Goal: Transaction & Acquisition: Purchase product/service

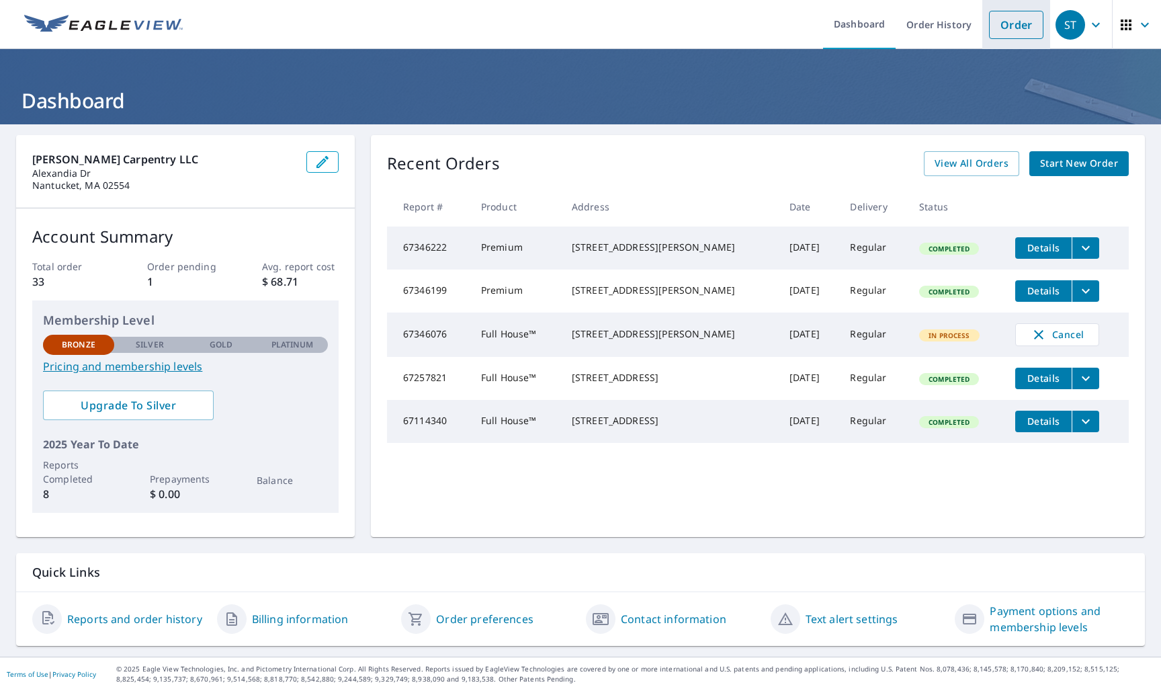
click at [1012, 31] on link "Order" at bounding box center [1016, 25] width 54 height 28
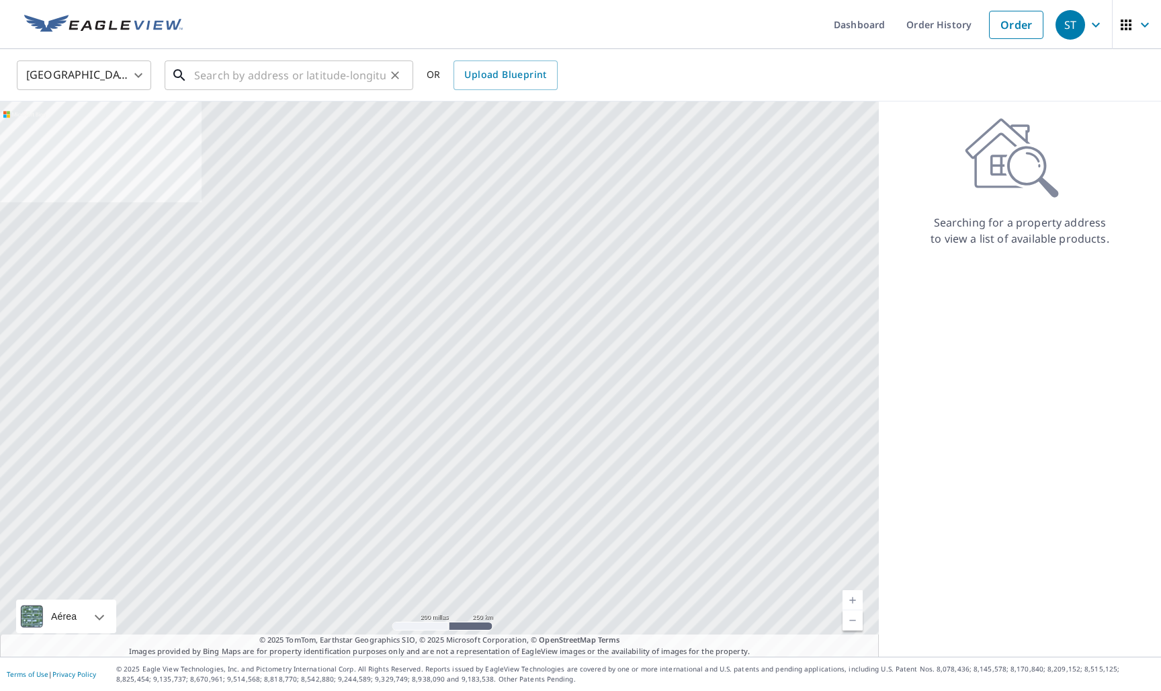
click at [212, 77] on input "text" at bounding box center [289, 75] width 191 height 38
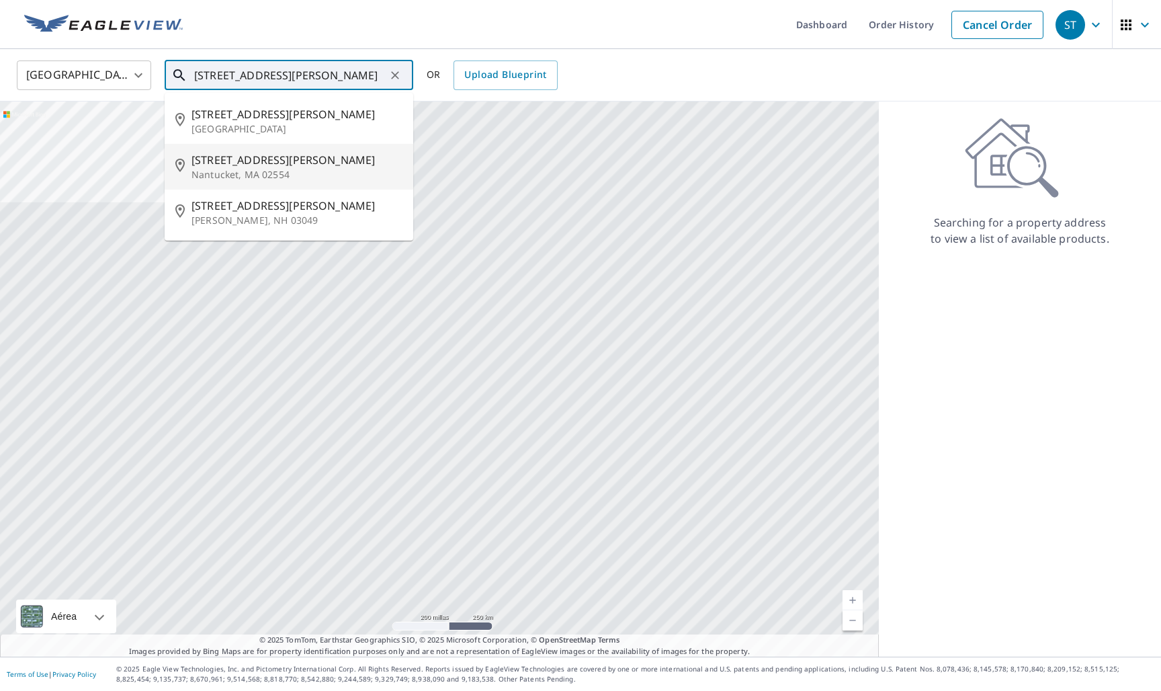
click at [263, 162] on span "61 Baxter Rd" at bounding box center [296, 160] width 211 height 16
type input "61 Baxter Rd Nantucket, MA 02554"
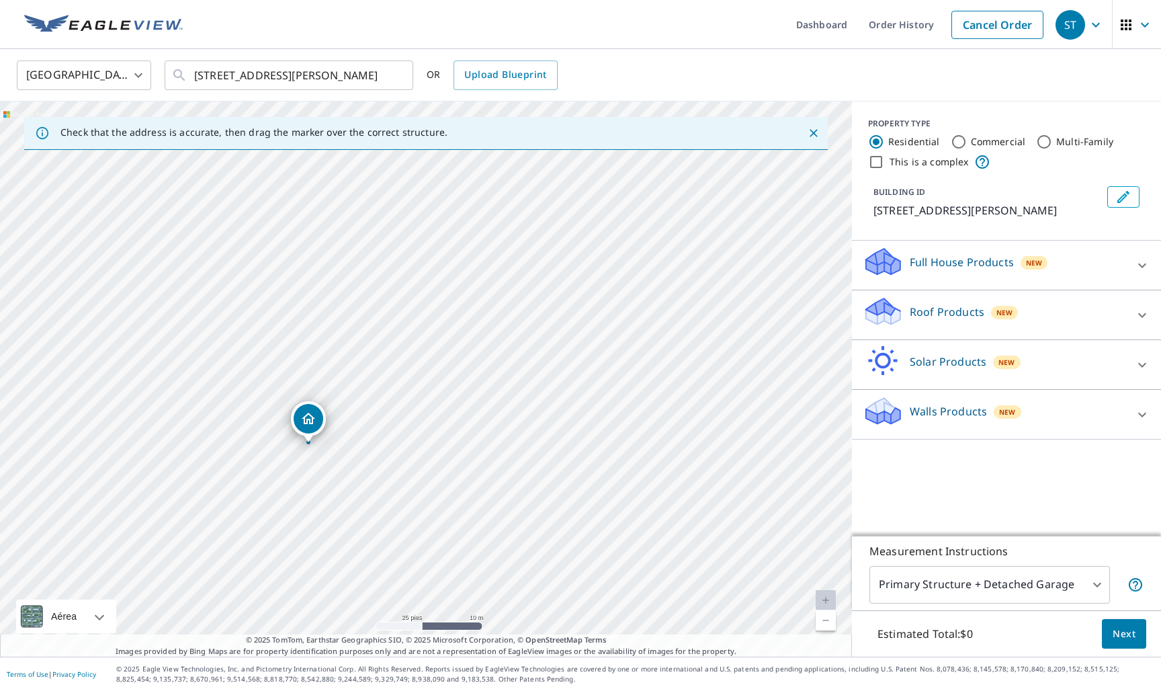
click at [885, 259] on icon at bounding box center [883, 257] width 34 height 17
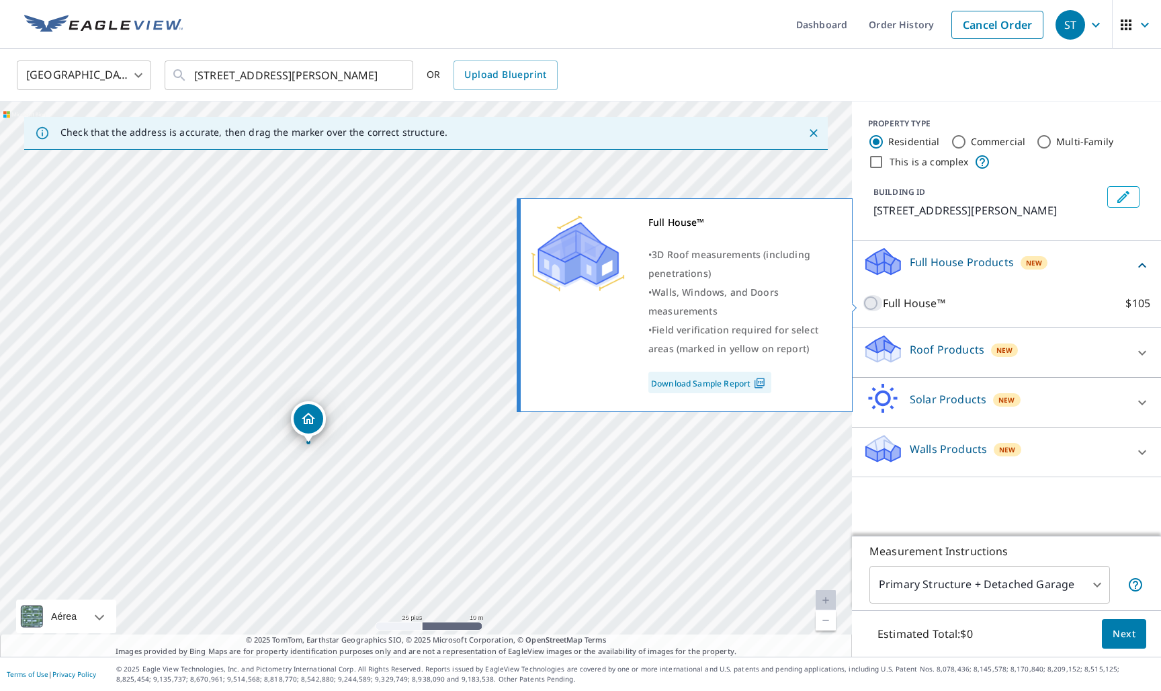
click at [869, 302] on input "Full House™ $105" at bounding box center [873, 303] width 20 height 16
checkbox input "true"
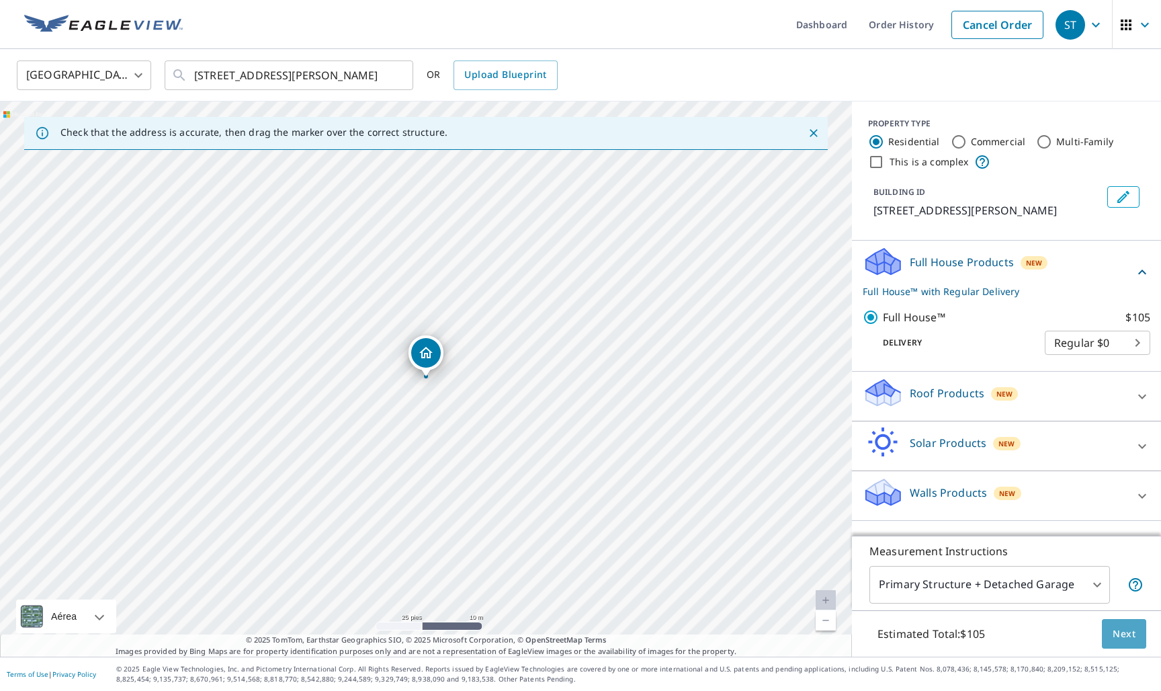
click at [1131, 636] on span "Next" at bounding box center [1123, 633] width 23 height 17
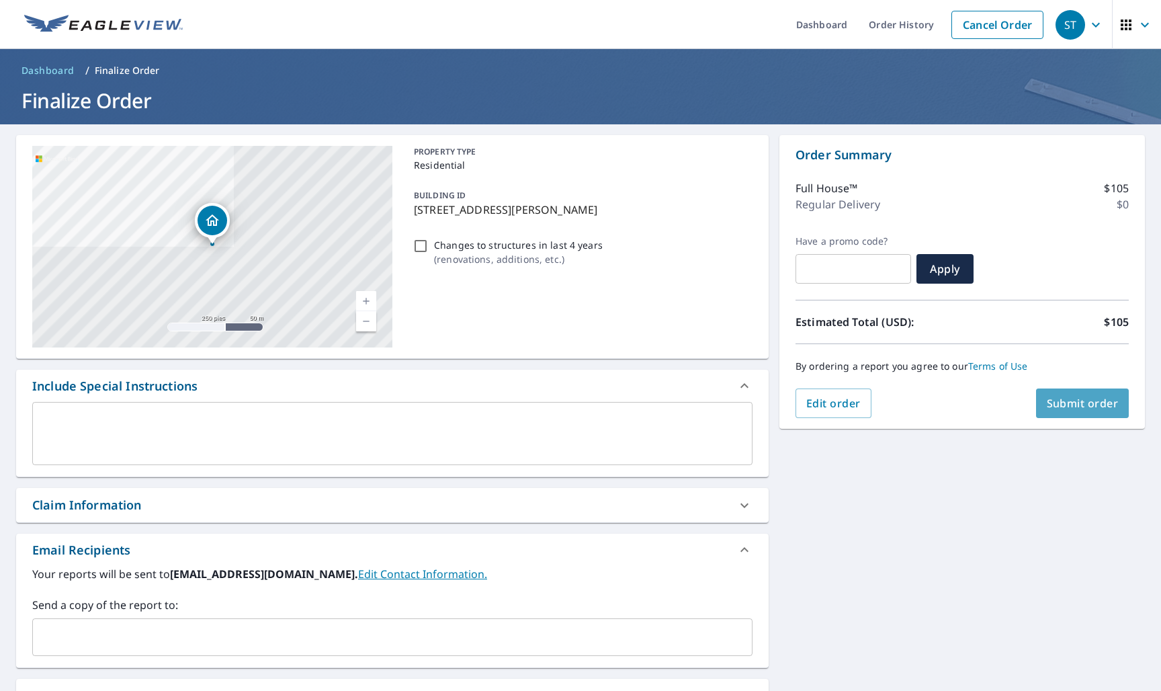
click at [1098, 412] on button "Submit order" at bounding box center [1082, 403] width 93 height 30
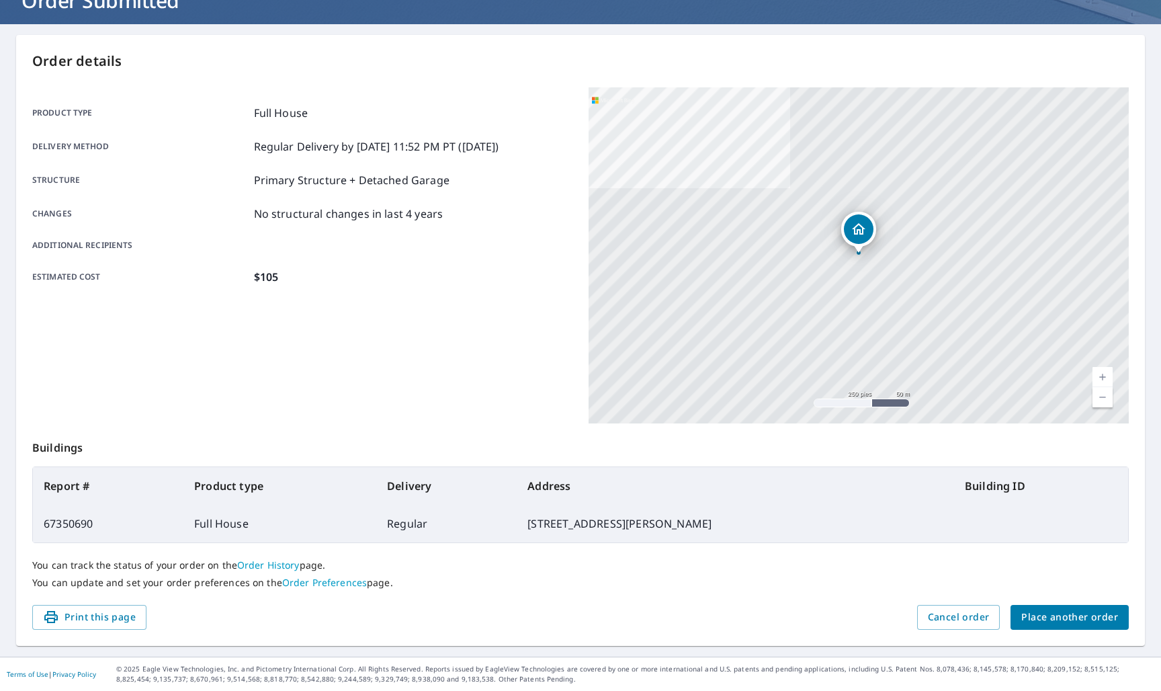
scroll to position [99, 0]
click at [1081, 621] on span "Place another order" at bounding box center [1069, 617] width 97 height 17
